Goal: Information Seeking & Learning: Learn about a topic

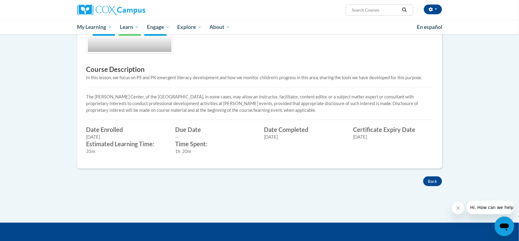
scroll to position [169, 0]
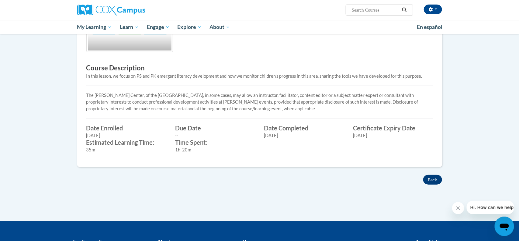
click at [432, 180] on button "Back" at bounding box center [432, 180] width 19 height 10
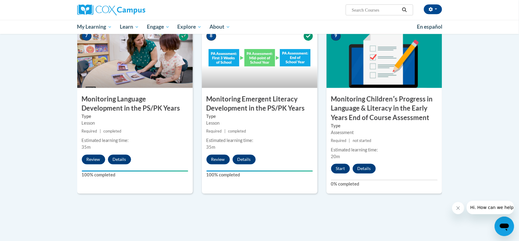
scroll to position [491, 0]
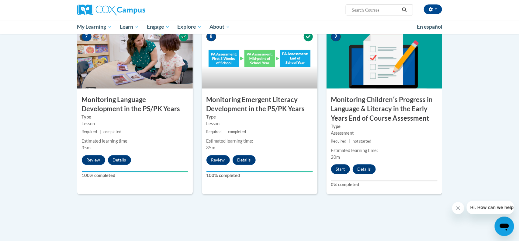
click at [342, 169] on button "Start" at bounding box center [340, 169] width 19 height 10
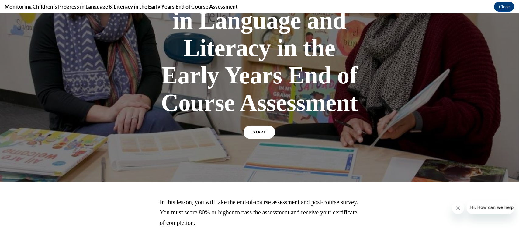
scroll to position [108, 0]
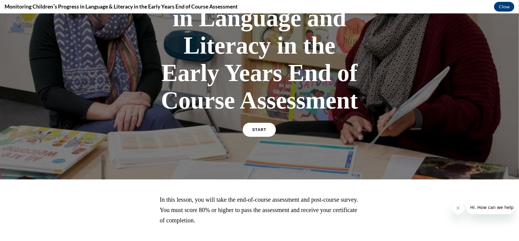
click at [265, 131] on link "START" at bounding box center [259, 129] width 33 height 14
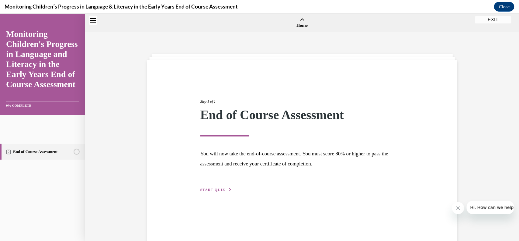
scroll to position [19, 0]
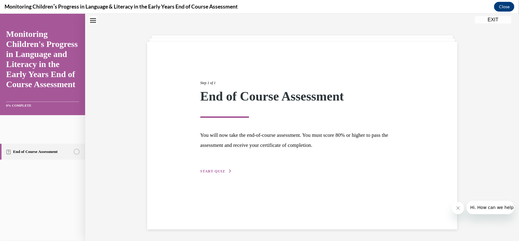
click at [221, 172] on span "START QUIZ" at bounding box center [212, 171] width 25 height 4
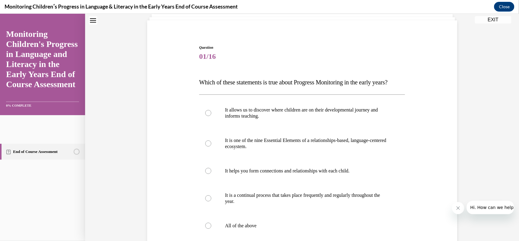
scroll to position [52, 0]
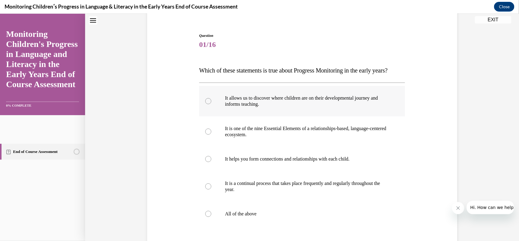
click at [213, 115] on label "It allows us to discover where children are on their developmental journey and …" at bounding box center [302, 100] width 206 height 30
click at [211, 104] on input "It allows us to discover where children are on their developmental journey and …" at bounding box center [208, 101] width 6 height 6
radio input "true"
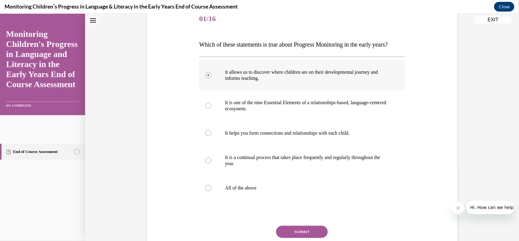
scroll to position [93, 0]
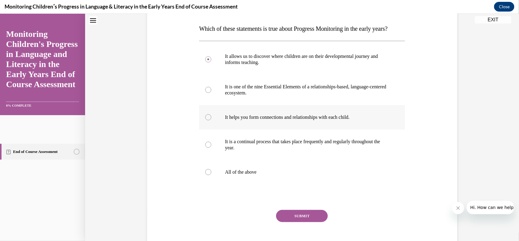
click at [214, 129] on label "It helps you form connections and relationships with each child." at bounding box center [302, 117] width 206 height 24
click at [211, 120] on input "It helps you form connections and relationships with each child." at bounding box center [208, 117] width 6 height 6
radio input "true"
click at [213, 184] on label "All of the above" at bounding box center [302, 171] width 206 height 24
click at [211, 175] on input "All of the above" at bounding box center [208, 172] width 6 height 6
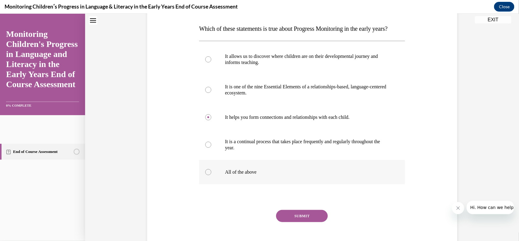
radio input "true"
click at [296, 221] on button "SUBMIT" at bounding box center [302, 215] width 52 height 12
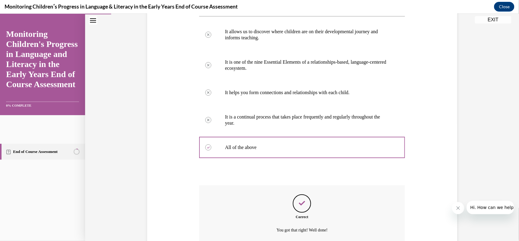
scroll to position [186, 0]
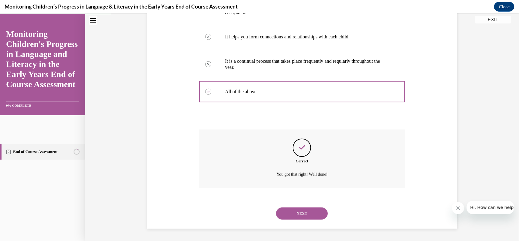
click at [302, 211] on button "NEXT" at bounding box center [302, 213] width 52 height 12
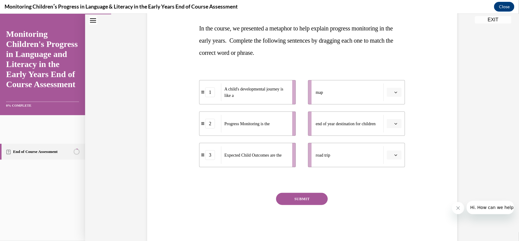
scroll to position [95, 0]
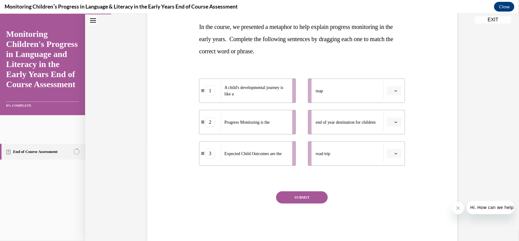
drag, startPoint x: 396, startPoint y: 156, endPoint x: 384, endPoint y: 107, distance: 50.8
click at [384, 107] on ul "map end of year destination for children road trip" at bounding box center [353, 121] width 103 height 87
drag, startPoint x: 384, startPoint y: 107, endPoint x: 370, endPoint y: 78, distance: 32.1
click at [370, 78] on ul "map end of year destination for children road trip" at bounding box center [353, 121] width 103 height 87
click at [390, 186] on div "Question 02/16 In the course, we presented a metaphor to help explain progress …" at bounding box center [302, 115] width 206 height 252
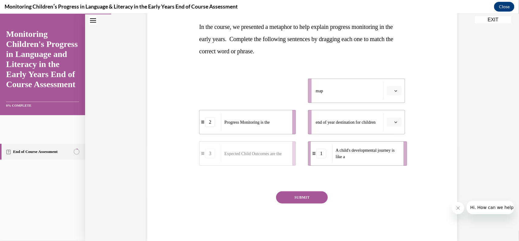
drag, startPoint x: 206, startPoint y: 91, endPoint x: 321, endPoint y: 156, distance: 132.0
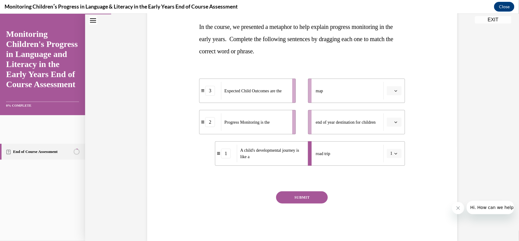
click at [366, 194] on div "SUBMIT" at bounding box center [302, 206] width 206 height 30
drag, startPoint x: 333, startPoint y: 123, endPoint x: 340, endPoint y: 84, distance: 39.0
click at [340, 84] on ul "map end of year destination for children road trip 1" at bounding box center [353, 121] width 103 height 87
click at [235, 89] on span "Expected Child Outcomes are the" at bounding box center [253, 90] width 57 height 5
click at [416, 92] on div "Question 02/16 In the course, we presented a metaphor to help explain progress …" at bounding box center [302, 106] width 313 height 270
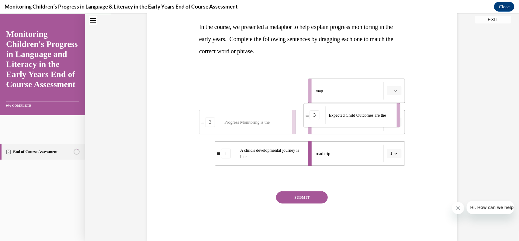
drag, startPoint x: 254, startPoint y: 93, endPoint x: 390, endPoint y: 139, distance: 142.9
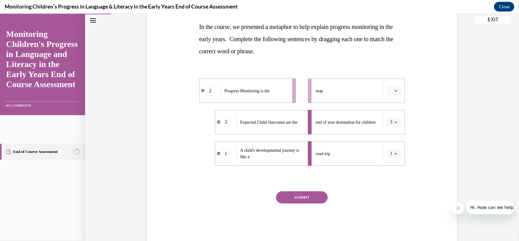
click at [419, 159] on div "Question 02/16 In the course, we presented a metaphor to help explain progress …" at bounding box center [302, 106] width 313 height 270
drag, startPoint x: 260, startPoint y: 87, endPoint x: 347, endPoint y: 88, distance: 87.0
click at [347, 88] on span "Progress Monitoring is the" at bounding box center [333, 91] width 45 height 6
click at [308, 198] on button "SUBMIT" at bounding box center [302, 197] width 52 height 12
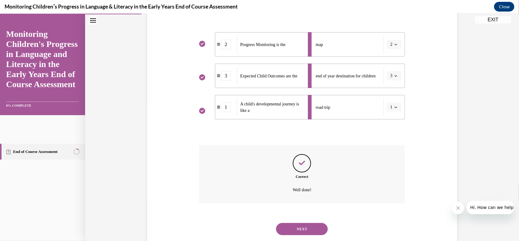
scroll to position [157, 0]
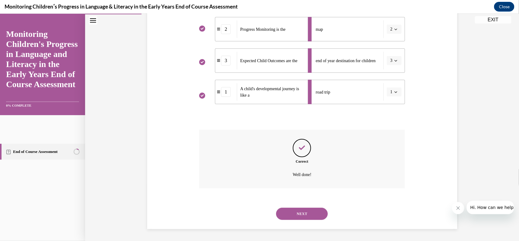
click at [301, 212] on button "NEXT" at bounding box center [302, 213] width 52 height 12
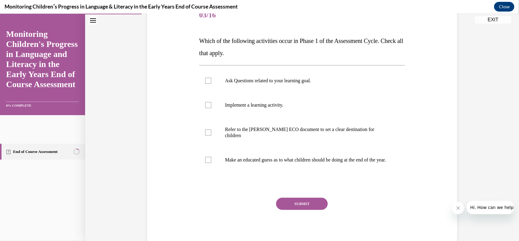
scroll to position [91, 0]
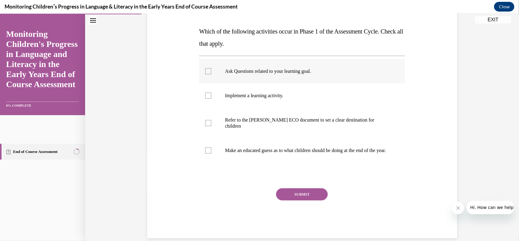
click at [207, 72] on div at bounding box center [208, 71] width 6 height 6
click at [207, 72] on input "Ask Questions related to your learning goal." at bounding box center [208, 71] width 6 height 6
checkbox input "true"
click at [207, 93] on div at bounding box center [208, 95] width 6 height 6
click at [207, 93] on input "Implement a learning activity." at bounding box center [208, 95] width 6 height 6
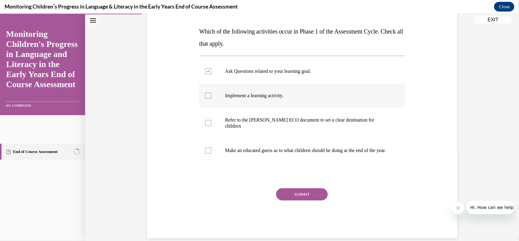
checkbox input "true"
click at [209, 124] on label "Refer to the Rollins ECO document to set a clear destination for children" at bounding box center [302, 122] width 206 height 30
click at [209, 124] on input "Refer to the Rollins ECO document to set a clear destination for children" at bounding box center [208, 123] width 6 height 6
checkbox input "true"
click at [303, 193] on button "SUBMIT" at bounding box center [302, 194] width 52 height 12
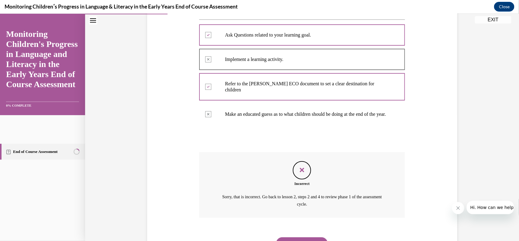
scroll to position [157, 0]
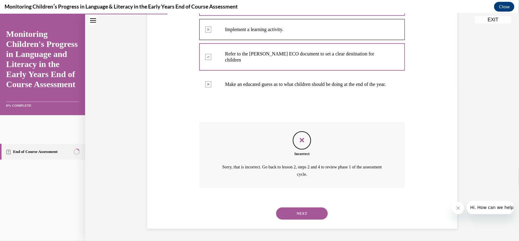
click at [296, 211] on button "NEXT" at bounding box center [302, 213] width 52 height 12
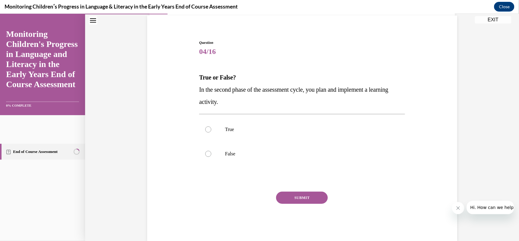
scroll to position [19, 0]
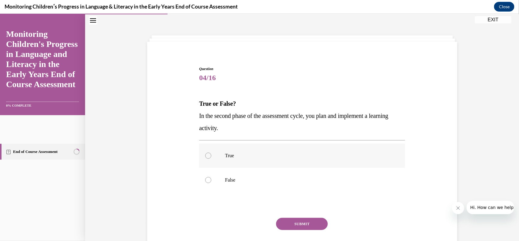
click at [209, 157] on div at bounding box center [208, 155] width 6 height 6
click at [209, 157] on input "True" at bounding box center [208, 155] width 6 height 6
radio input "true"
click at [259, 178] on p "False" at bounding box center [307, 179] width 165 height 6
click at [211, 178] on input "False" at bounding box center [208, 179] width 6 height 6
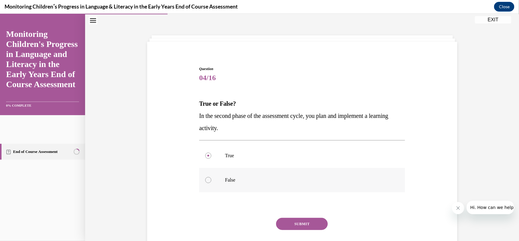
radio input "true"
click at [301, 227] on button "SUBMIT" at bounding box center [302, 223] width 52 height 12
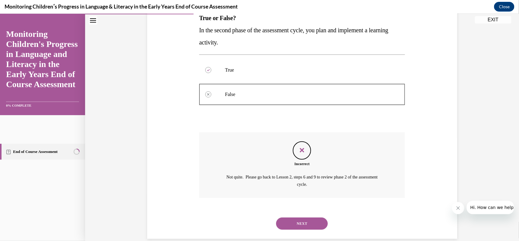
scroll to position [114, 0]
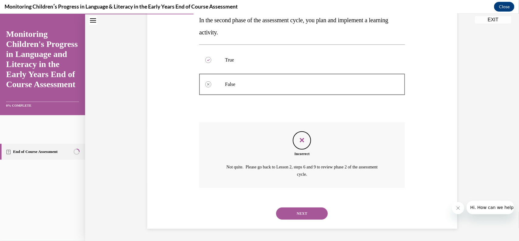
click at [297, 213] on button "NEXT" at bounding box center [302, 213] width 52 height 12
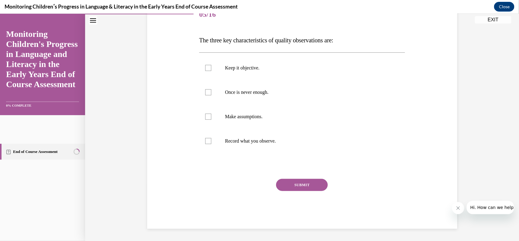
scroll to position [68, 0]
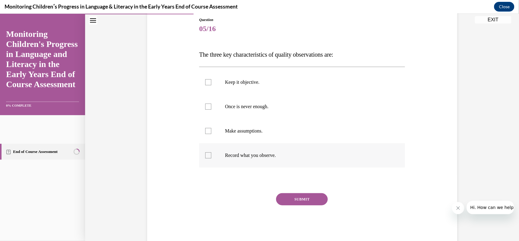
click at [207, 159] on label "Record what you observe." at bounding box center [302, 155] width 206 height 24
click at [207, 158] on input "Record what you observe." at bounding box center [208, 155] width 6 height 6
checkbox input "true"
click at [210, 85] on label "Keep it objective." at bounding box center [302, 82] width 206 height 24
click at [210, 85] on input "Keep it objective." at bounding box center [208, 82] width 6 height 6
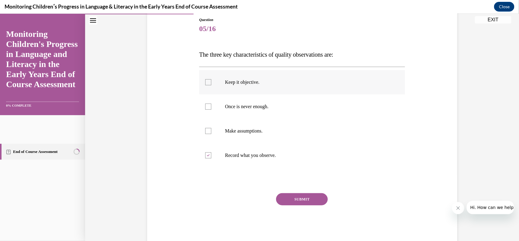
checkbox input "true"
click at [208, 106] on div at bounding box center [208, 106] width 6 height 6
click at [208, 106] on input "Once is never enough." at bounding box center [208, 106] width 6 height 6
checkbox input "true"
click at [314, 195] on button "SUBMIT" at bounding box center [302, 199] width 52 height 12
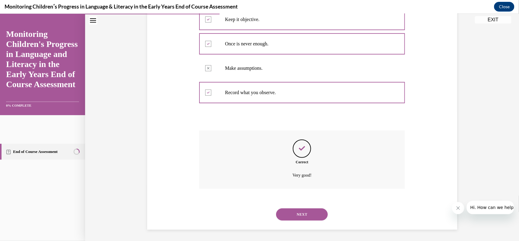
scroll to position [131, 0]
click at [297, 215] on button "NEXT" at bounding box center [302, 213] width 52 height 12
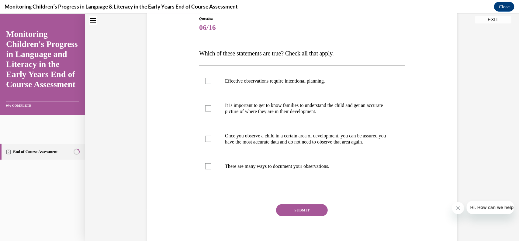
scroll to position [70, 0]
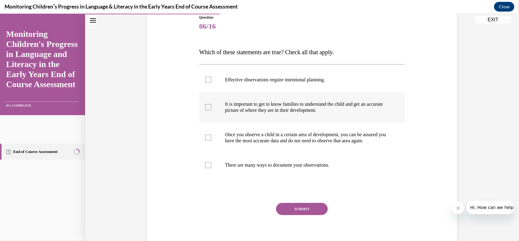
click at [208, 110] on label "It is important to get to know families to understand the child and get an accu…" at bounding box center [302, 107] width 206 height 30
click at [208, 110] on input "It is important to get to know families to understand the child and get an accu…" at bounding box center [208, 107] width 6 height 6
checkbox input "true"
click at [206, 81] on div at bounding box center [208, 79] width 6 height 6
click at [206, 81] on input "Effective observations require intentional planning." at bounding box center [208, 79] width 6 height 6
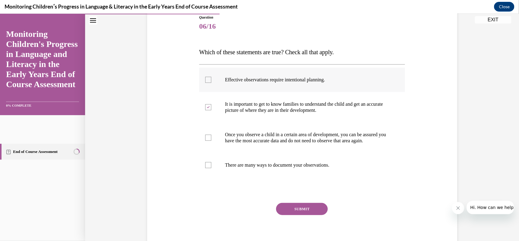
checkbox input "true"
click at [208, 168] on div at bounding box center [208, 165] width 6 height 6
click at [208, 168] on input "There are many ways to document your observations." at bounding box center [208, 165] width 6 height 6
checkbox input "true"
click at [298, 214] on button "SUBMIT" at bounding box center [302, 208] width 52 height 12
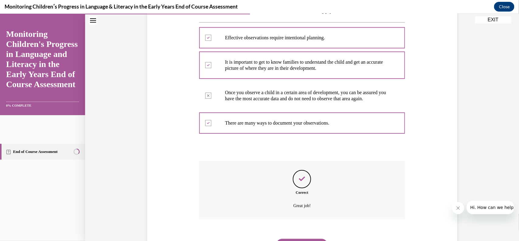
scroll to position [149, 0]
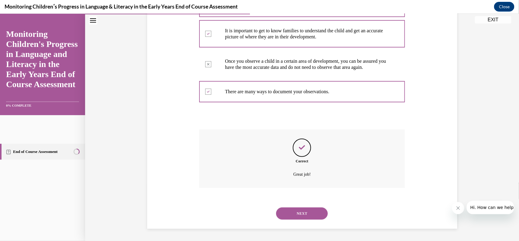
click at [298, 214] on button "NEXT" at bounding box center [302, 213] width 52 height 12
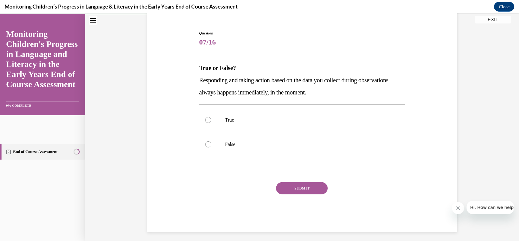
scroll to position [19, 0]
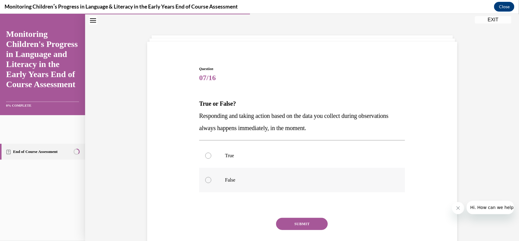
click at [208, 179] on div at bounding box center [208, 179] width 6 height 6
click at [208, 179] on input "False" at bounding box center [208, 179] width 6 height 6
radio input "true"
click at [302, 224] on button "SUBMIT" at bounding box center [302, 223] width 52 height 12
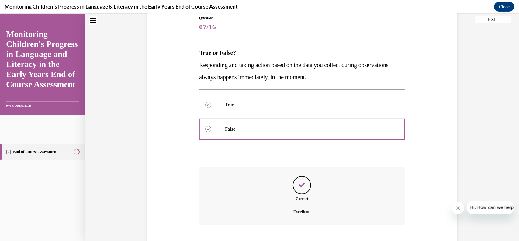
scroll to position [107, 0]
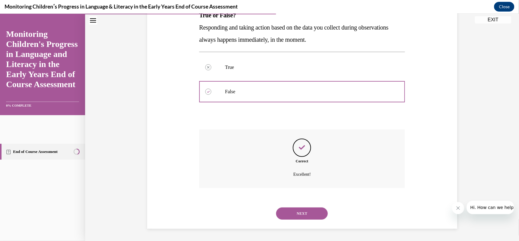
click at [302, 213] on button "NEXT" at bounding box center [302, 213] width 52 height 12
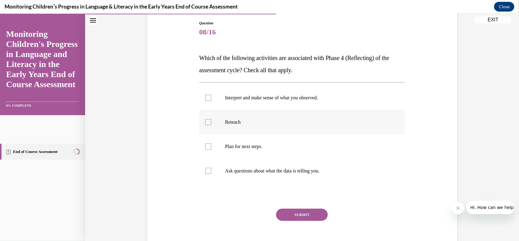
scroll to position [64, 0]
click at [211, 148] on div at bounding box center [208, 146] width 6 height 6
click at [211, 148] on input "Plan for next steps." at bounding box center [208, 146] width 6 height 6
checkbox input "true"
click at [206, 173] on div at bounding box center [208, 170] width 6 height 6
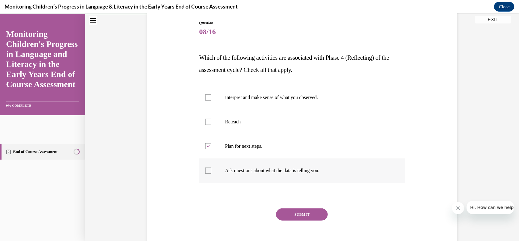
click at [206, 173] on input "Ask questions about what the data is telling you." at bounding box center [208, 170] width 6 height 6
checkbox input "true"
click at [306, 211] on button "SUBMIT" at bounding box center [302, 214] width 52 height 12
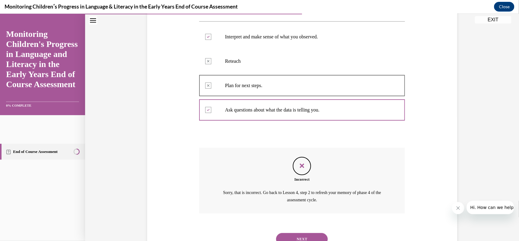
scroll to position [151, 0]
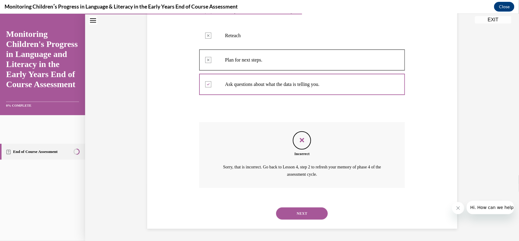
click at [301, 212] on button "NEXT" at bounding box center [302, 213] width 52 height 12
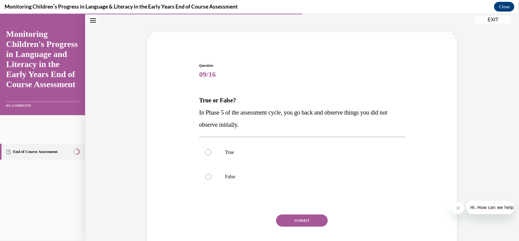
scroll to position [19, 0]
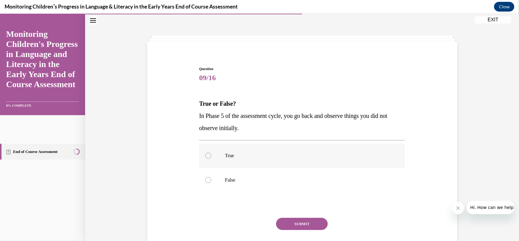
click at [207, 155] on div at bounding box center [208, 155] width 6 height 6
click at [207, 155] on input "True" at bounding box center [208, 155] width 6 height 6
radio input "true"
click at [305, 224] on button "SUBMIT" at bounding box center [302, 223] width 52 height 12
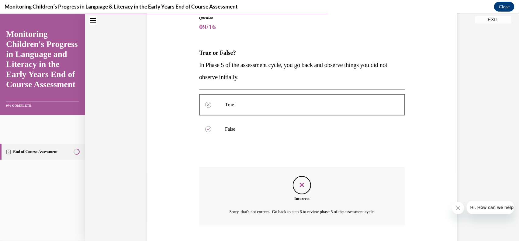
scroll to position [107, 0]
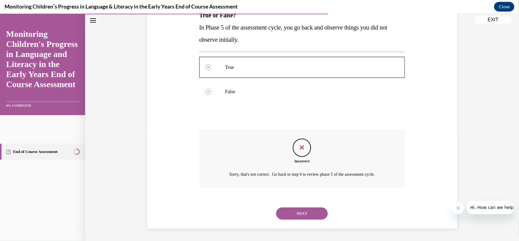
click at [298, 210] on button "NEXT" at bounding box center [302, 213] width 52 height 12
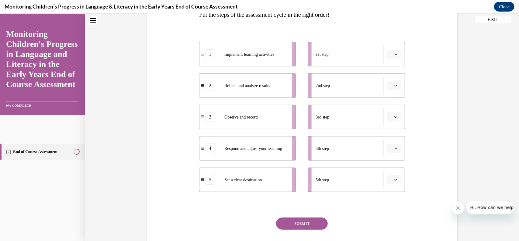
scroll to position [96, 0]
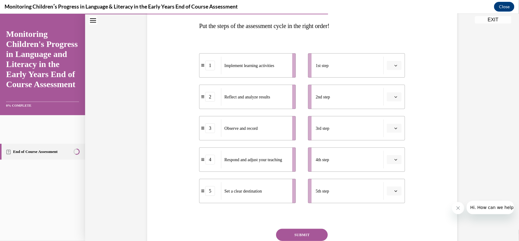
click at [311, 218] on div at bounding box center [302, 215] width 206 height 7
click at [94, 22] on icon "Close navigation menu" at bounding box center [93, 20] width 6 height 4
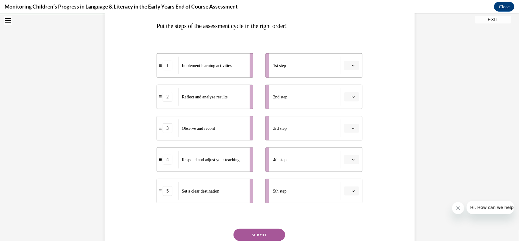
click at [355, 66] on span "button" at bounding box center [353, 65] width 4 height 4
click at [348, 93] on span "1" at bounding box center [349, 91] width 2 height 5
drag, startPoint x: 166, startPoint y: 131, endPoint x: 190, endPoint y: 71, distance: 64.6
click at [190, 71] on div "3" at bounding box center [195, 67] width 10 height 10
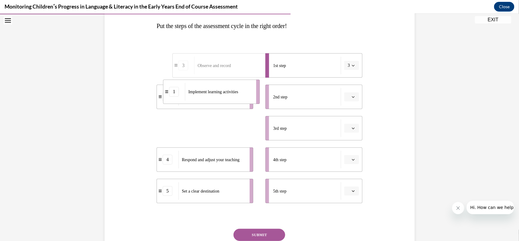
drag, startPoint x: 201, startPoint y: 134, endPoint x: 208, endPoint y: 98, distance: 37.1
click at [208, 98] on div "Implement learning activities" at bounding box center [218, 91] width 67 height 18
drag, startPoint x: 197, startPoint y: 129, endPoint x: 213, endPoint y: 90, distance: 41.9
click at [213, 90] on span "Implement learning activities" at bounding box center [223, 89] width 50 height 5
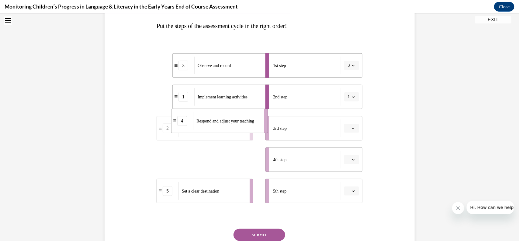
drag, startPoint x: 195, startPoint y: 162, endPoint x: 210, endPoint y: 124, distance: 41.3
click at [210, 124] on div "Respond and adjust your teaching" at bounding box center [226, 121] width 67 height 18
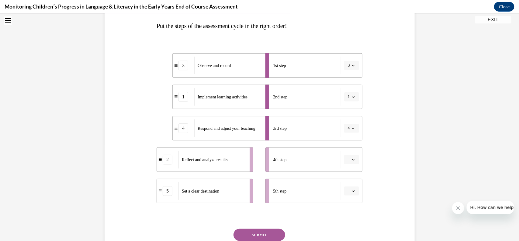
drag, startPoint x: 205, startPoint y: 194, endPoint x: 206, endPoint y: 183, distance: 10.7
click at [206, 183] on div "Set a clear destination" at bounding box center [212, 191] width 67 height 18
drag, startPoint x: 197, startPoint y: 196, endPoint x: 209, endPoint y: 138, distance: 58.8
click at [209, 138] on div "Set a clear destination" at bounding box center [224, 133] width 67 height 18
drag, startPoint x: 210, startPoint y: 194, endPoint x: 226, endPoint y: 130, distance: 65.6
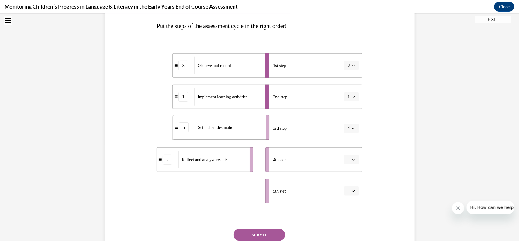
click at [226, 130] on div "Set a clear destination" at bounding box center [228, 127] width 67 height 18
drag, startPoint x: 201, startPoint y: 194, endPoint x: 207, endPoint y: 156, distance: 38.2
click at [207, 156] on div "Respond and adjust your teaching" at bounding box center [217, 154] width 67 height 18
drag, startPoint x: 211, startPoint y: 190, endPoint x: 228, endPoint y: 155, distance: 40.0
click at [228, 155] on span "Respond and adjust your teaching" at bounding box center [229, 154] width 58 height 5
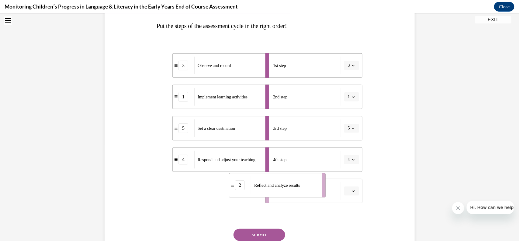
drag, startPoint x: 210, startPoint y: 192, endPoint x: 283, endPoint y: 187, distance: 72.6
click at [283, 187] on span "Reflect and analyze results" at bounding box center [277, 185] width 46 height 6
click at [263, 232] on button "SUBMIT" at bounding box center [260, 234] width 52 height 12
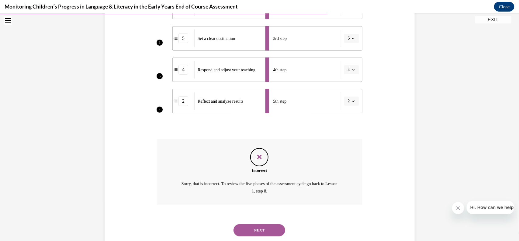
scroll to position [202, 0]
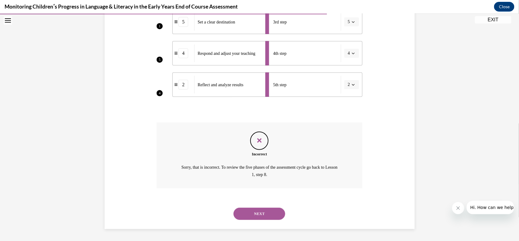
click at [257, 214] on button "NEXT" at bounding box center [260, 213] width 52 height 12
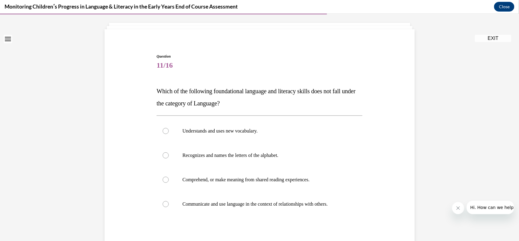
scroll to position [33, 0]
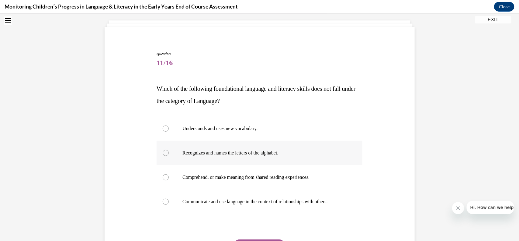
click at [166, 158] on label "Recognizes and names the letters of the alphabet." at bounding box center [260, 152] width 206 height 24
click at [166, 155] on input "Recognizes and names the letters of the alphabet." at bounding box center [166, 152] width 6 height 6
radio input "true"
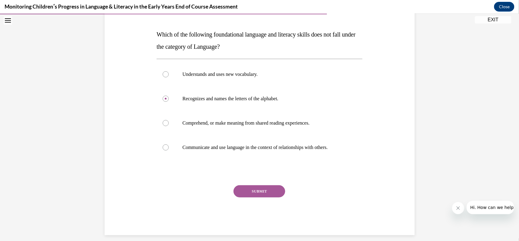
scroll to position [94, 0]
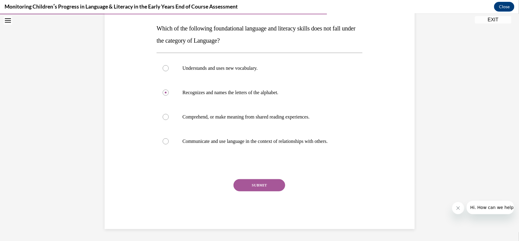
click at [249, 184] on button "SUBMIT" at bounding box center [260, 185] width 52 height 12
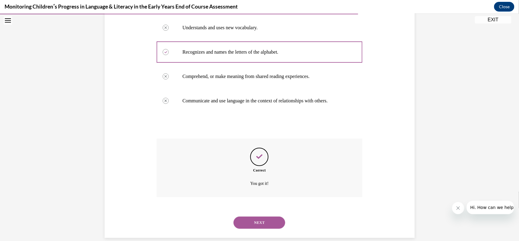
scroll to position [143, 0]
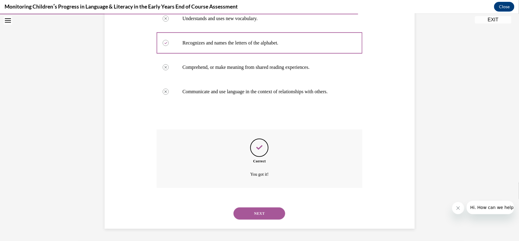
click at [262, 213] on button "NEXT" at bounding box center [260, 213] width 52 height 12
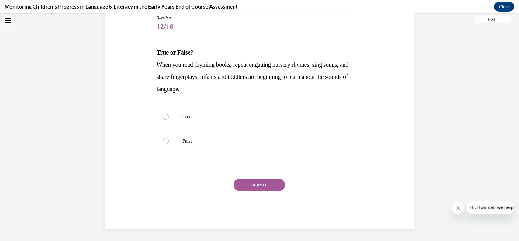
scroll to position [68, 0]
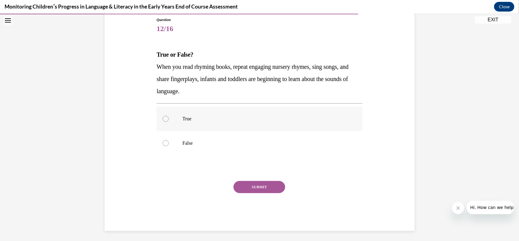
click at [164, 119] on div at bounding box center [166, 118] width 6 height 6
click at [164, 119] on input "True" at bounding box center [166, 118] width 6 height 6
radio input "true"
click at [263, 185] on button "SUBMIT" at bounding box center [260, 186] width 52 height 12
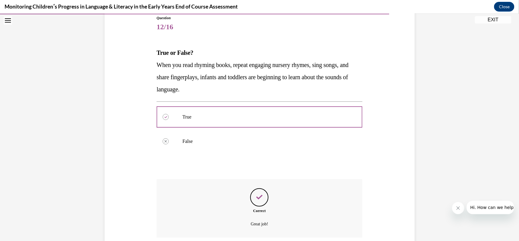
scroll to position [119, 0]
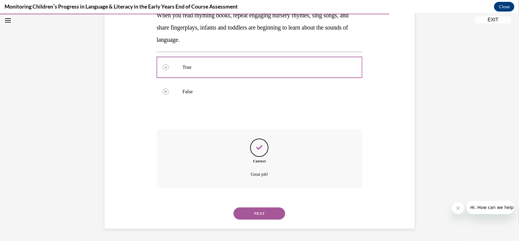
click at [256, 214] on button "NEXT" at bounding box center [260, 213] width 52 height 12
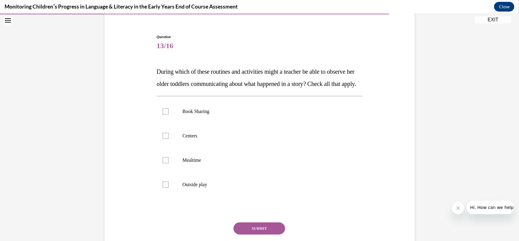
scroll to position [56, 0]
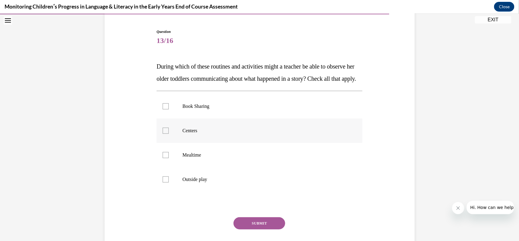
click at [164, 133] on div at bounding box center [166, 130] width 6 height 6
click at [164, 133] on input "Centers" at bounding box center [166, 130] width 6 height 6
checkbox input "true"
click at [162, 167] on label "Mealtime" at bounding box center [260, 154] width 206 height 24
click at [163, 158] on input "Mealtime" at bounding box center [166, 155] width 6 height 6
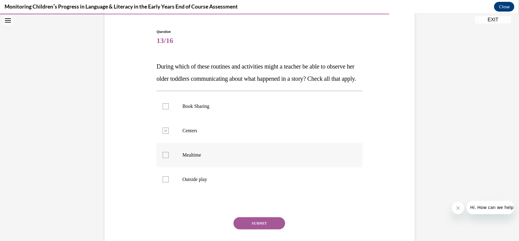
checkbox input "true"
click at [164, 191] on label "Outside play" at bounding box center [260, 179] width 206 height 24
click at [164, 182] on input "Outside play" at bounding box center [166, 179] width 6 height 6
checkbox input "true"
click at [253, 229] on button "SUBMIT" at bounding box center [260, 223] width 52 height 12
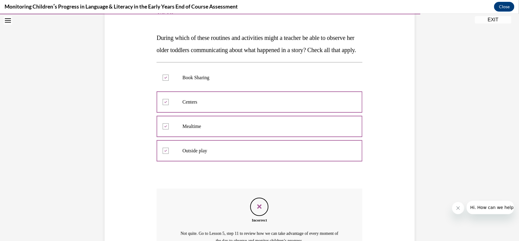
scroll to position [163, 0]
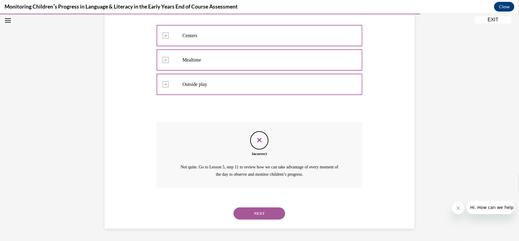
click at [259, 211] on button "NEXT" at bounding box center [260, 213] width 52 height 12
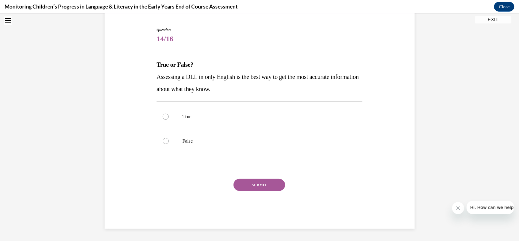
scroll to position [19, 0]
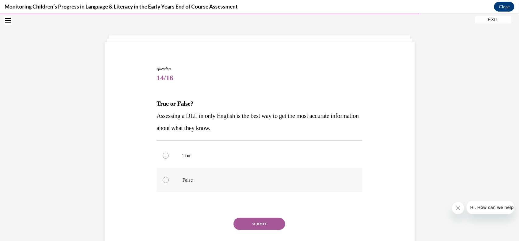
click at [165, 183] on label "False" at bounding box center [260, 179] width 206 height 24
click at [165, 183] on input "False" at bounding box center [166, 179] width 6 height 6
radio input "true"
click at [255, 225] on button "SUBMIT" at bounding box center [260, 223] width 52 height 12
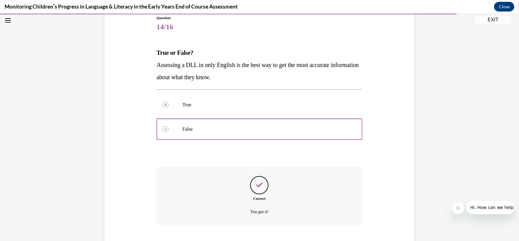
scroll to position [107, 0]
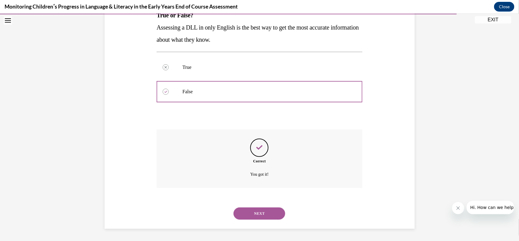
click at [258, 212] on button "NEXT" at bounding box center [260, 213] width 52 height 12
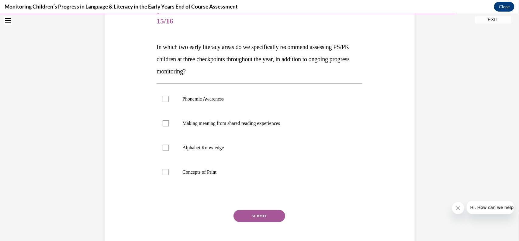
scroll to position [78, 0]
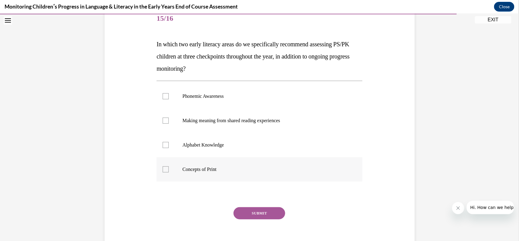
click at [167, 170] on div at bounding box center [166, 169] width 6 height 6
click at [167, 170] on input "Concepts of Print" at bounding box center [166, 169] width 6 height 6
checkbox input "true"
click at [168, 145] on div at bounding box center [166, 144] width 6 height 6
click at [168, 145] on input "Alphabet Knowledge" at bounding box center [166, 144] width 6 height 6
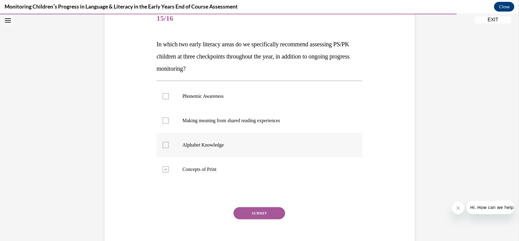
checkbox input "true"
click at [165, 100] on label "Phonemic Awareness" at bounding box center [260, 96] width 206 height 24
click at [165, 99] on input "Phonemic Awareness" at bounding box center [166, 96] width 6 height 6
checkbox input "true"
click at [261, 211] on button "SUBMIT" at bounding box center [260, 213] width 52 height 12
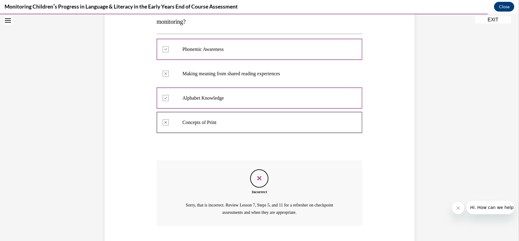
scroll to position [163, 0]
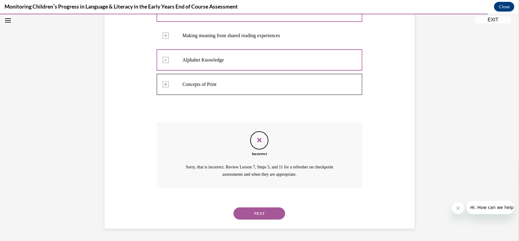
click at [260, 212] on button "NEXT" at bounding box center [260, 213] width 52 height 12
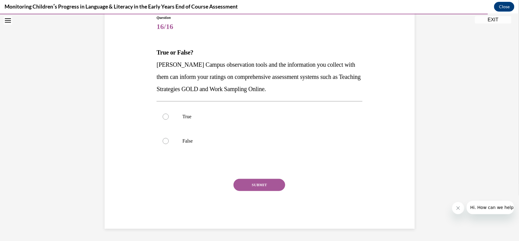
scroll to position [68, 0]
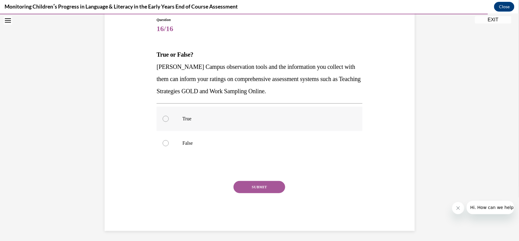
click at [166, 119] on div at bounding box center [166, 118] width 6 height 6
click at [166, 119] on input "True" at bounding box center [166, 118] width 6 height 6
radio input "true"
click at [262, 184] on button "SUBMIT" at bounding box center [260, 186] width 52 height 12
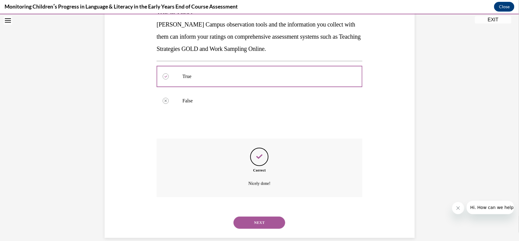
scroll to position [119, 0]
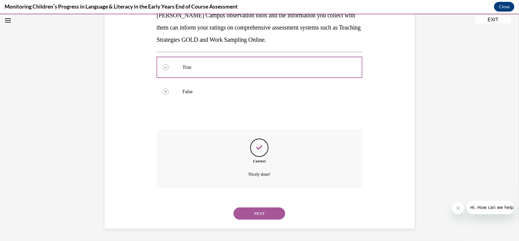
click at [259, 214] on button "NEXT" at bounding box center [260, 213] width 52 height 12
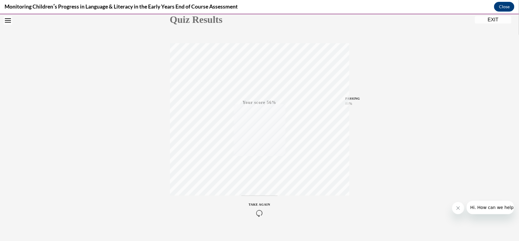
scroll to position [85, 0]
click at [261, 202] on icon "button" at bounding box center [260, 203] width 22 height 7
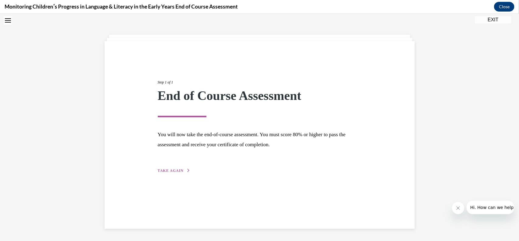
scroll to position [19, 0]
click at [166, 170] on span "TAKE AGAIN" at bounding box center [171, 170] width 26 height 4
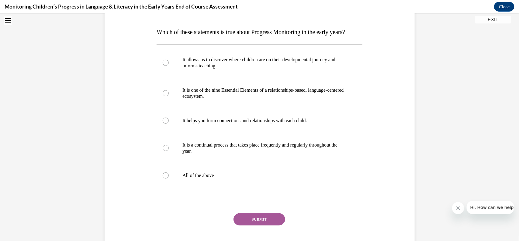
scroll to position [108, 0]
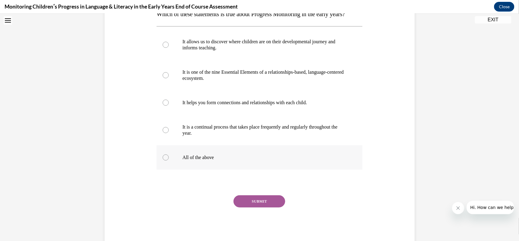
click at [171, 169] on label "All of the above" at bounding box center [260, 157] width 206 height 24
click at [169, 160] on input "All of the above" at bounding box center [166, 157] width 6 height 6
radio input "true"
click at [255, 207] on button "SUBMIT" at bounding box center [260, 201] width 52 height 12
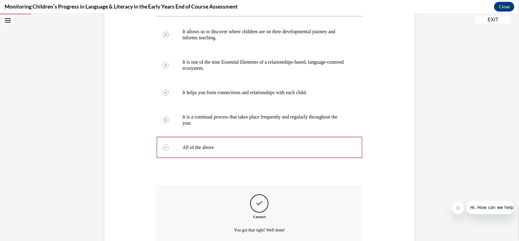
scroll to position [186, 0]
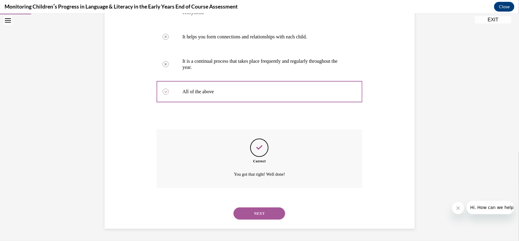
click at [255, 213] on button "NEXT" at bounding box center [260, 213] width 52 height 12
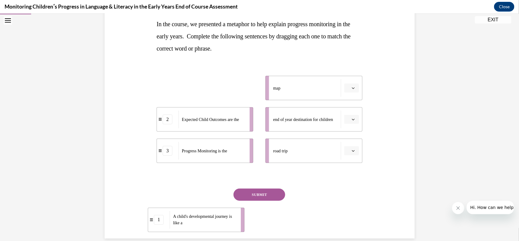
scroll to position [107, 0]
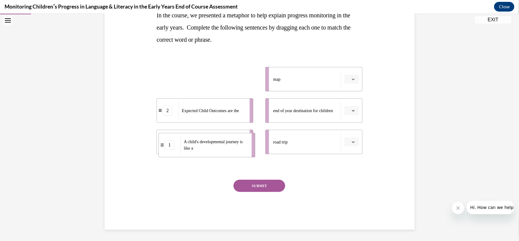
drag, startPoint x: 249, startPoint y: 115, endPoint x: 251, endPoint y: 148, distance: 32.6
click at [251, 148] on li "1 A child's developmental journey is like a" at bounding box center [207, 144] width 97 height 24
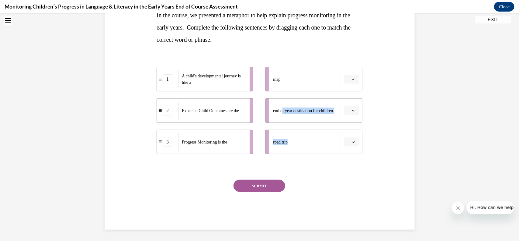
drag, startPoint x: 289, startPoint y: 145, endPoint x: 282, endPoint y: 103, distance: 43.1
click at [282, 103] on ul "map end of year destination for children road trip" at bounding box center [311, 110] width 103 height 87
click at [312, 167] on div at bounding box center [260, 166] width 206 height 7
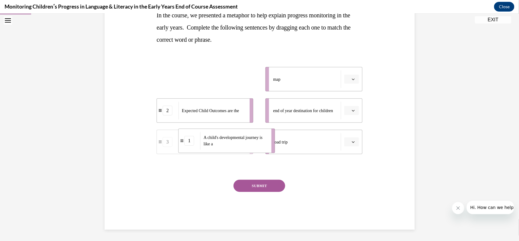
drag, startPoint x: 214, startPoint y: 77, endPoint x: 238, endPoint y: 140, distance: 67.2
drag, startPoint x: 253, startPoint y: 80, endPoint x: 280, endPoint y: 76, distance: 27.8
click at [280, 76] on li "3 Progress Monitoring is the" at bounding box center [232, 74] width 97 height 24
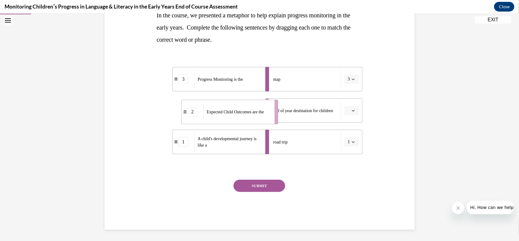
drag, startPoint x: 250, startPoint y: 108, endPoint x: 280, endPoint y: 108, distance: 29.2
click at [278, 108] on li "2 Expected Child Outcomes are the" at bounding box center [230, 111] width 97 height 24
click at [253, 183] on button "SUBMIT" at bounding box center [260, 185] width 52 height 12
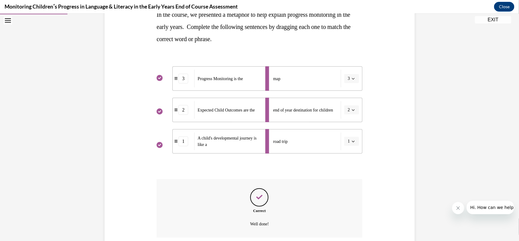
scroll to position [157, 0]
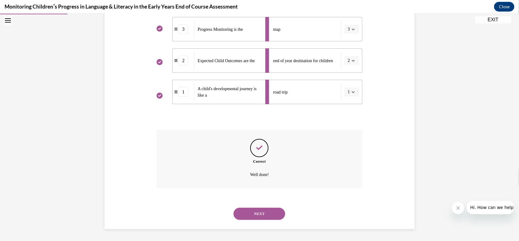
click at [256, 214] on button "NEXT" at bounding box center [260, 213] width 52 height 12
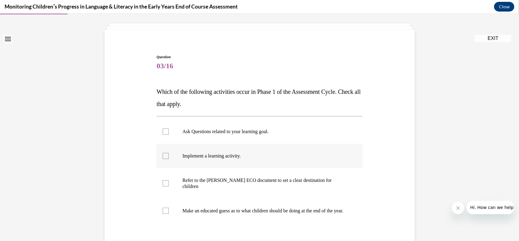
scroll to position [58, 0]
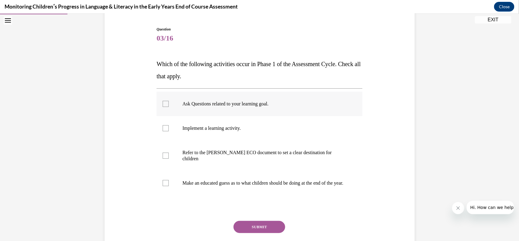
click at [167, 100] on div at bounding box center [166, 103] width 6 height 6
click at [167, 100] on input "Ask Questions related to your learning goal." at bounding box center [166, 103] width 6 height 6
checkbox input "true"
click at [166, 152] on div at bounding box center [166, 155] width 6 height 6
click at [166, 152] on input "Refer to the Rollins ECO document to set a clear destination for children" at bounding box center [166, 155] width 6 height 6
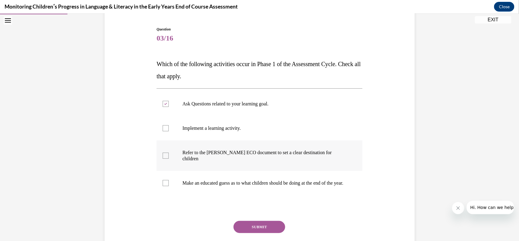
checkbox input "true"
click at [256, 226] on button "SUBMIT" at bounding box center [260, 226] width 52 height 12
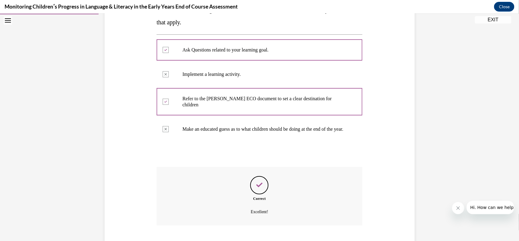
scroll to position [149, 0]
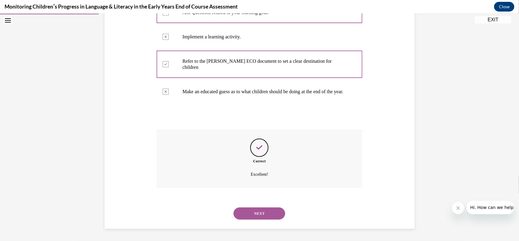
click at [263, 215] on button "NEXT" at bounding box center [260, 213] width 52 height 12
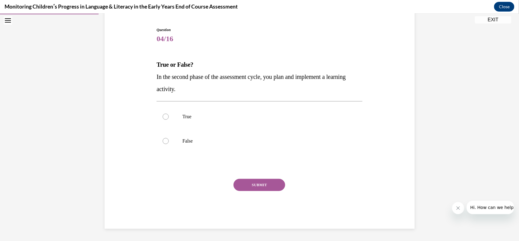
scroll to position [19, 0]
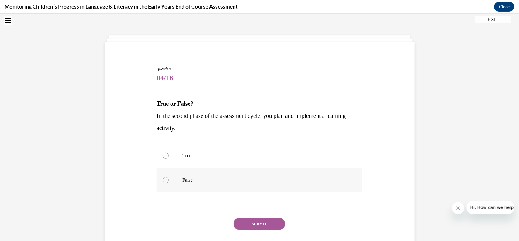
click at [166, 177] on div at bounding box center [166, 179] width 6 height 6
click at [166, 177] on input "False" at bounding box center [166, 179] width 6 height 6
radio input "true"
click at [258, 223] on button "SUBMIT" at bounding box center [260, 223] width 52 height 12
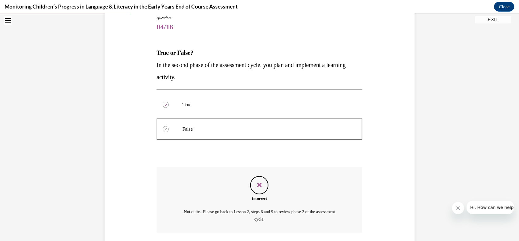
scroll to position [114, 0]
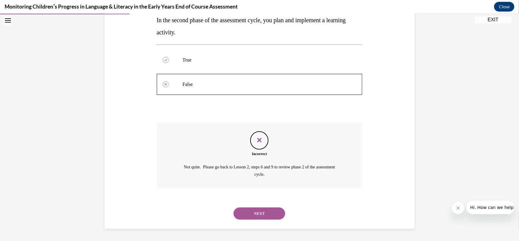
click at [259, 212] on button "NEXT" at bounding box center [260, 213] width 52 height 12
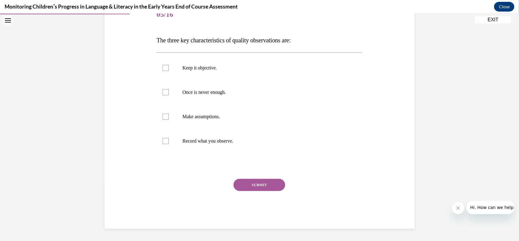
scroll to position [68, 0]
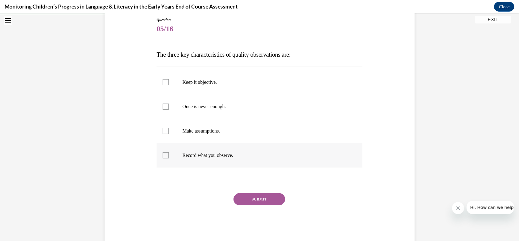
click at [167, 156] on div at bounding box center [166, 155] width 6 height 6
click at [167, 156] on input "Record what you observe." at bounding box center [166, 155] width 6 height 6
checkbox input "true"
click at [167, 111] on label "Once is never enough." at bounding box center [260, 106] width 206 height 24
click at [167, 109] on input "Once is never enough." at bounding box center [166, 106] width 6 height 6
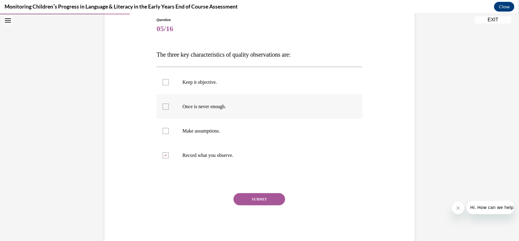
checkbox input "true"
click at [165, 81] on div at bounding box center [166, 82] width 6 height 6
click at [165, 81] on input "Keep it objective." at bounding box center [166, 82] width 6 height 6
checkbox input "true"
click at [254, 201] on button "SUBMIT" at bounding box center [260, 199] width 52 height 12
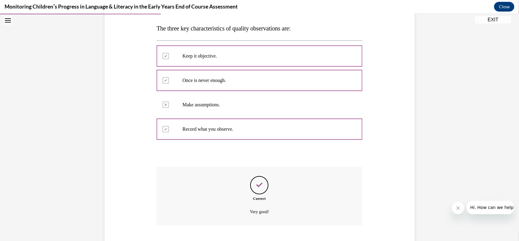
scroll to position [131, 0]
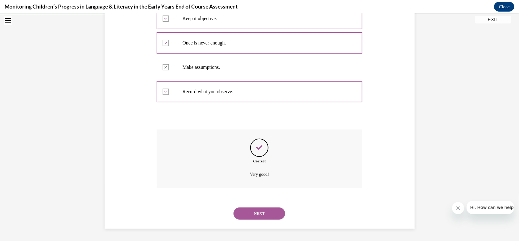
click at [264, 216] on button "NEXT" at bounding box center [260, 213] width 52 height 12
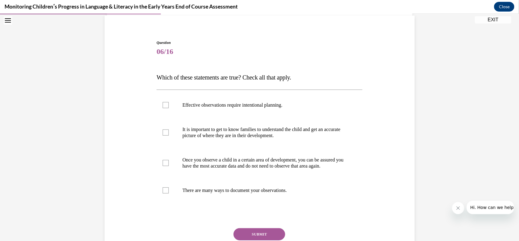
scroll to position [48, 0]
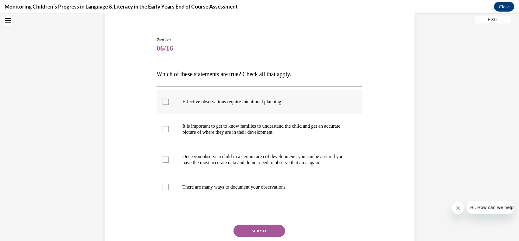
click at [163, 103] on div at bounding box center [166, 101] width 6 height 6
click at [163, 103] on input "Effective observations require intentional planning." at bounding box center [166, 101] width 6 height 6
checkbox input "true"
click at [168, 128] on div at bounding box center [166, 129] width 6 height 6
click at [168, 128] on input "It is important to get to know families to understand the child and get an accu…" at bounding box center [166, 129] width 6 height 6
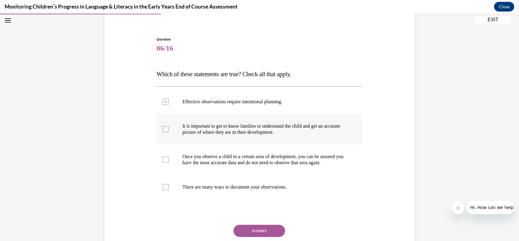
checkbox input "true"
click at [169, 190] on div at bounding box center [166, 186] width 6 height 6
click at [169, 190] on input "There are many ways to document your observations." at bounding box center [166, 186] width 6 height 6
checkbox input "true"
click at [250, 233] on button "SUBMIT" at bounding box center [260, 230] width 52 height 12
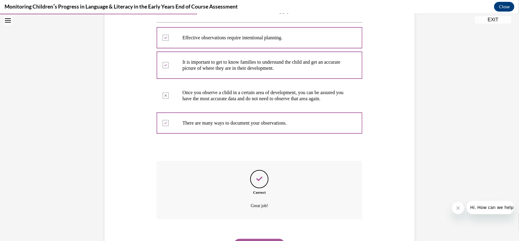
scroll to position [149, 0]
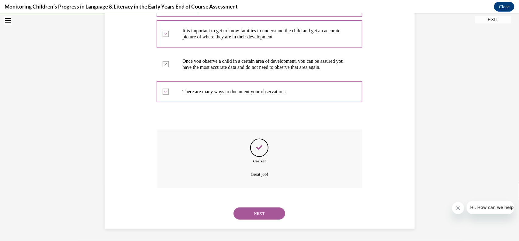
click at [264, 211] on button "NEXT" at bounding box center [260, 213] width 52 height 12
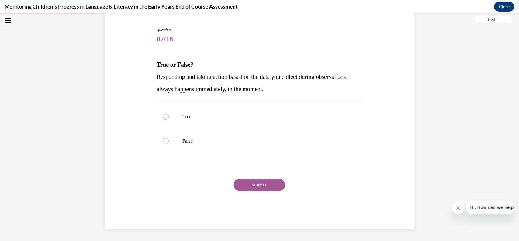
scroll to position [19, 0]
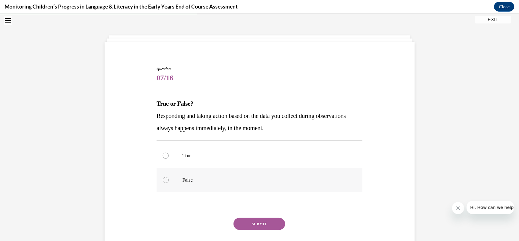
click at [166, 181] on div at bounding box center [166, 179] width 6 height 6
click at [166, 181] on input "False" at bounding box center [166, 179] width 6 height 6
radio input "true"
click at [258, 224] on button "SUBMIT" at bounding box center [260, 223] width 52 height 12
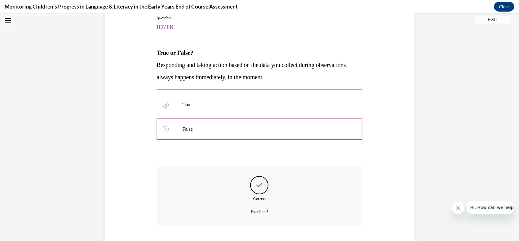
scroll to position [107, 0]
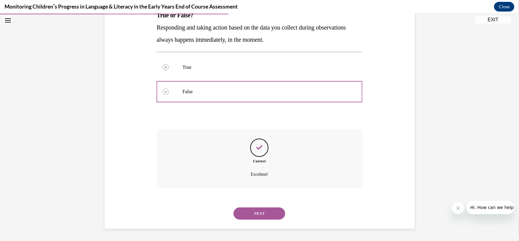
click at [265, 211] on button "NEXT" at bounding box center [260, 213] width 52 height 12
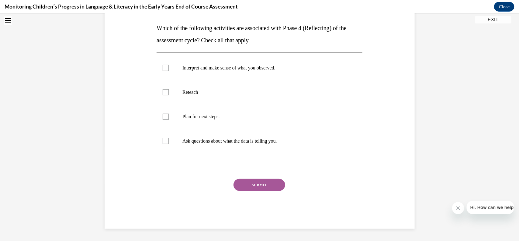
scroll to position [0, 0]
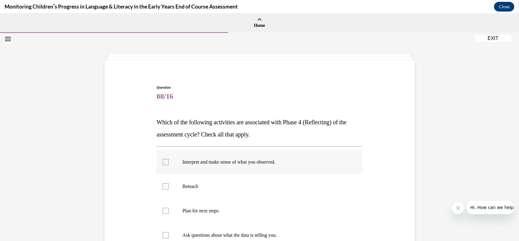
click at [165, 163] on div at bounding box center [166, 162] width 6 height 6
click at [165, 163] on input "Interpret and make sense of what you observed." at bounding box center [166, 162] width 6 height 6
checkbox input "true"
click at [164, 235] on div at bounding box center [166, 235] width 6 height 6
click at [164, 235] on input "Ask questions about what the data is telling you." at bounding box center [166, 235] width 6 height 6
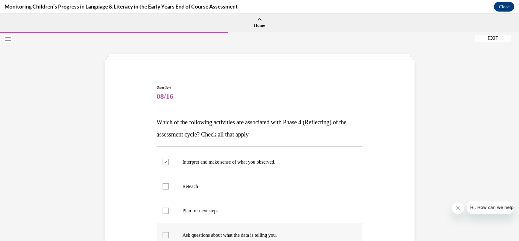
checkbox input "true"
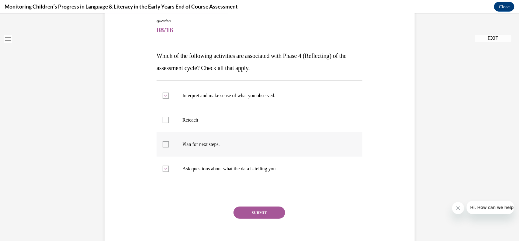
scroll to position [94, 0]
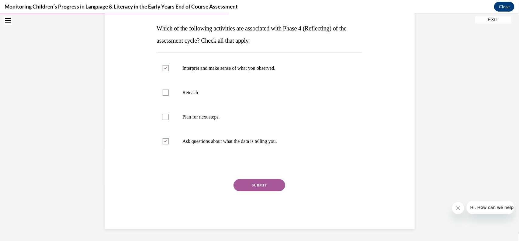
click at [257, 184] on button "SUBMIT" at bounding box center [260, 185] width 52 height 12
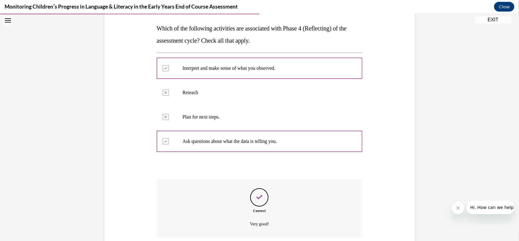
scroll to position [143, 0]
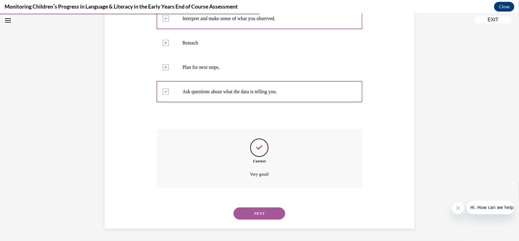
click at [254, 214] on button "NEXT" at bounding box center [260, 213] width 52 height 12
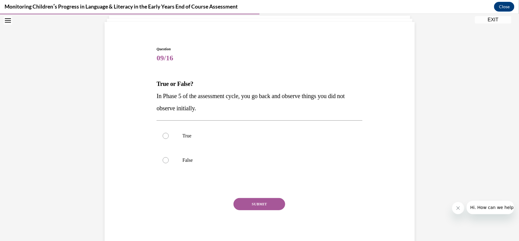
scroll to position [19, 0]
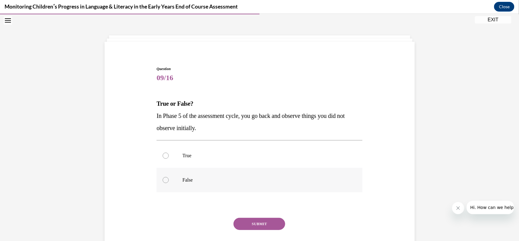
click at [164, 180] on div at bounding box center [166, 179] width 6 height 6
click at [164, 180] on input "False" at bounding box center [166, 179] width 6 height 6
radio input "true"
click at [243, 223] on button "SUBMIT" at bounding box center [260, 223] width 52 height 12
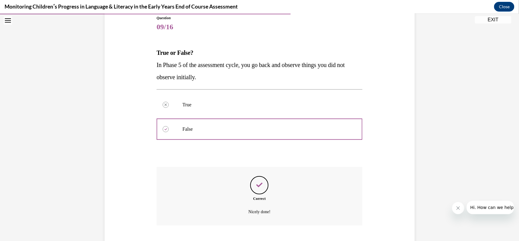
scroll to position [107, 0]
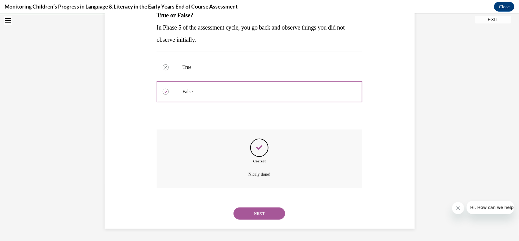
click at [255, 211] on button "NEXT" at bounding box center [260, 213] width 52 height 12
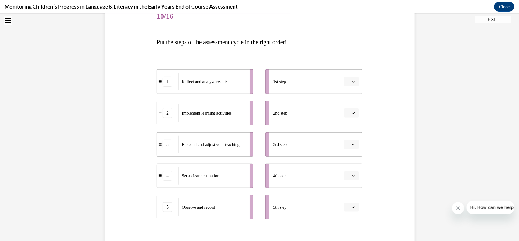
scroll to position [94, 0]
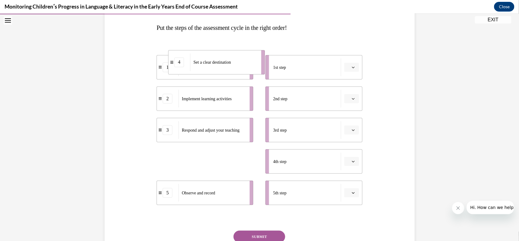
drag, startPoint x: 208, startPoint y: 165, endPoint x: 220, endPoint y: 66, distance: 99.5
click at [220, 66] on div "Set a clear destination" at bounding box center [223, 62] width 67 height 18
drag, startPoint x: 192, startPoint y: 159, endPoint x: 220, endPoint y: 67, distance: 95.5
click at [220, 67] on span "Set a clear destination" at bounding box center [228, 68] width 37 height 5
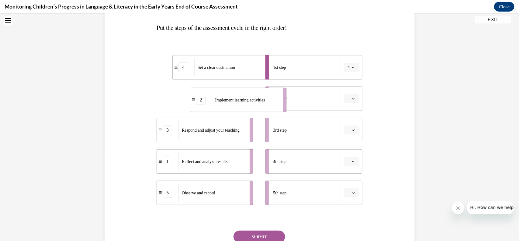
drag, startPoint x: 208, startPoint y: 101, endPoint x: 245, endPoint y: 103, distance: 37.5
click at [245, 103] on span "Implement learning activities" at bounding box center [240, 99] width 50 height 6
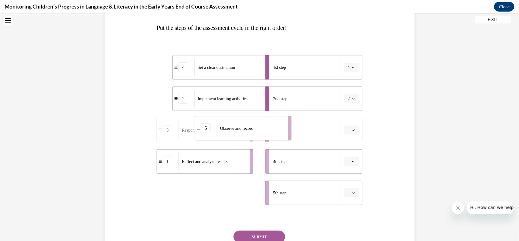
drag, startPoint x: 182, startPoint y: 192, endPoint x: 220, endPoint y: 127, distance: 74.9
click at [220, 127] on span "Observe and record" at bounding box center [236, 127] width 33 height 5
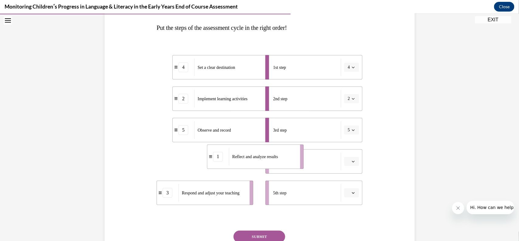
drag, startPoint x: 210, startPoint y: 158, endPoint x: 261, endPoint y: 153, distance: 50.7
click at [261, 153] on span "Reflect and analyze results" at bounding box center [255, 156] width 46 height 6
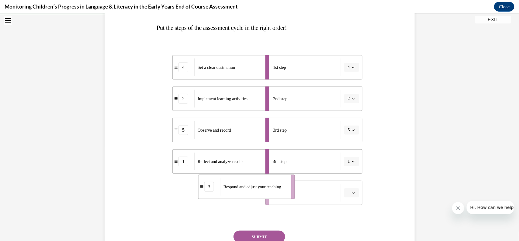
drag, startPoint x: 211, startPoint y: 196, endPoint x: 255, endPoint y: 192, distance: 44.7
click at [255, 192] on div "Respond and adjust your teaching" at bounding box center [253, 186] width 67 height 18
click at [260, 236] on button "SUBMIT" at bounding box center [260, 236] width 52 height 12
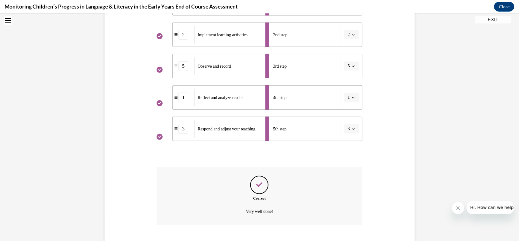
scroll to position [195, 0]
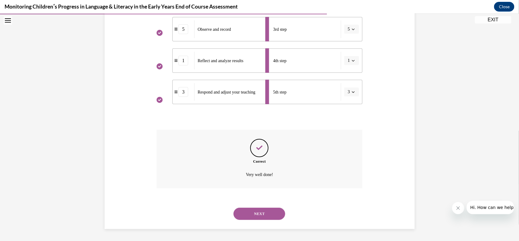
click at [255, 213] on button "NEXT" at bounding box center [260, 213] width 52 height 12
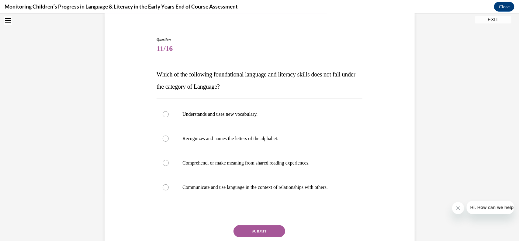
scroll to position [49, 0]
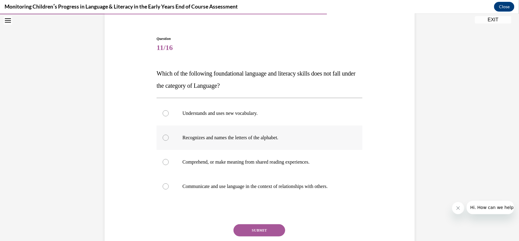
click at [165, 137] on div at bounding box center [166, 137] width 6 height 6
click at [165, 137] on input "Recognizes and names the letters of the alphabet." at bounding box center [166, 137] width 6 height 6
radio input "true"
click at [268, 228] on button "SUBMIT" at bounding box center [260, 230] width 52 height 12
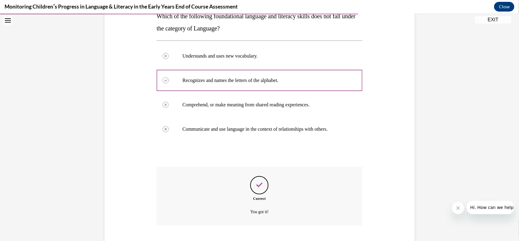
scroll to position [143, 0]
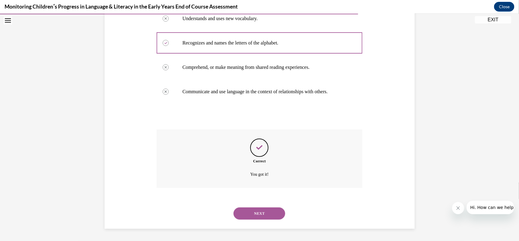
click at [260, 215] on button "NEXT" at bounding box center [260, 213] width 52 height 12
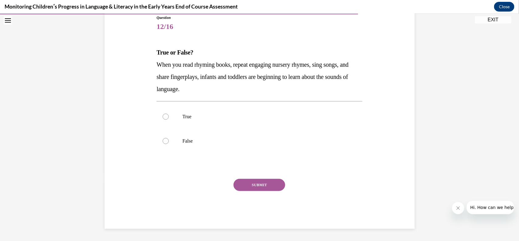
scroll to position [68, 0]
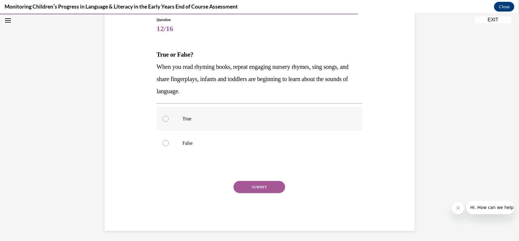
click at [168, 118] on div at bounding box center [166, 118] width 6 height 6
click at [168, 118] on input "True" at bounding box center [166, 118] width 6 height 6
radio input "true"
click at [261, 190] on button "SUBMIT" at bounding box center [260, 186] width 52 height 12
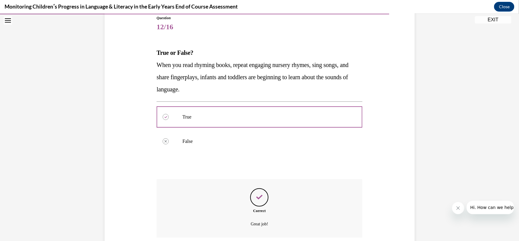
scroll to position [119, 0]
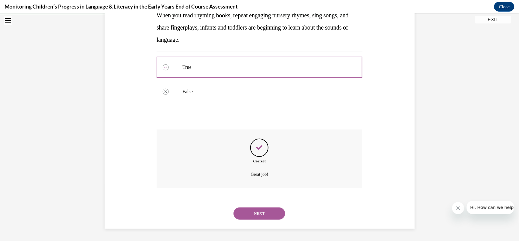
click at [260, 213] on button "NEXT" at bounding box center [260, 213] width 52 height 12
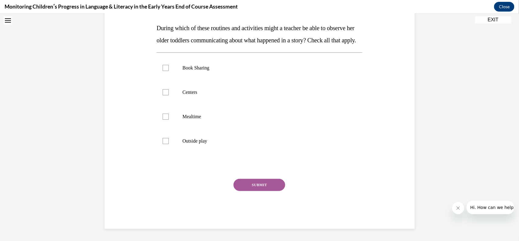
scroll to position [0, 0]
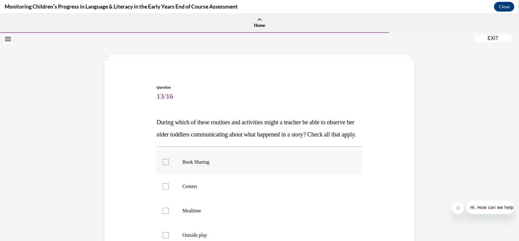
click at [168, 165] on div at bounding box center [166, 162] width 6 height 6
click at [168, 165] on input "Book Sharing" at bounding box center [166, 162] width 6 height 6
checkbox input "true"
click at [167, 194] on label "Centers" at bounding box center [260, 186] width 206 height 24
click at [167, 189] on input "Centers" at bounding box center [166, 186] width 6 height 6
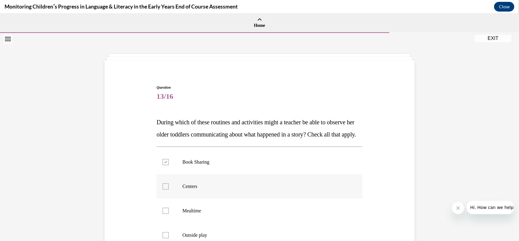
checkbox input "true"
click at [166, 213] on div at bounding box center [166, 210] width 6 height 6
click at [166, 213] on input "Mealtime" at bounding box center [166, 210] width 6 height 6
checkbox input "true"
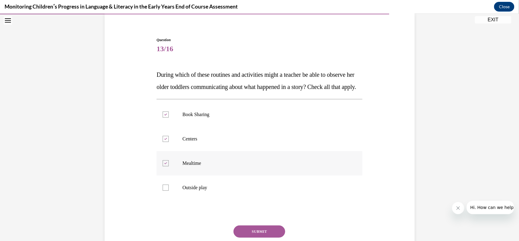
scroll to position [60, 0]
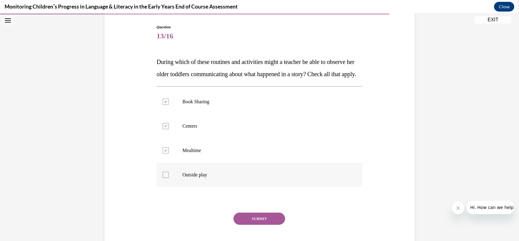
click at [167, 177] on div at bounding box center [166, 174] width 6 height 6
click at [167, 177] on input "Outside play" at bounding box center [166, 174] width 6 height 6
checkbox input "true"
click at [248, 224] on button "SUBMIT" at bounding box center [260, 218] width 52 height 12
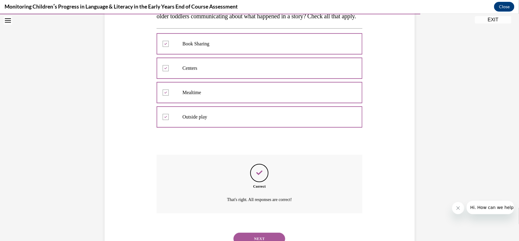
scroll to position [155, 0]
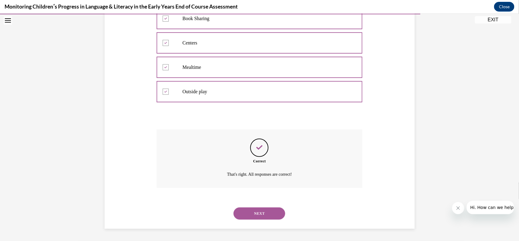
click at [266, 211] on button "NEXT" at bounding box center [260, 213] width 52 height 12
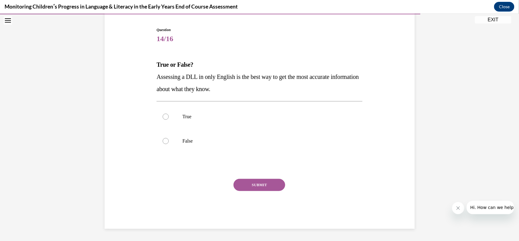
scroll to position [19, 0]
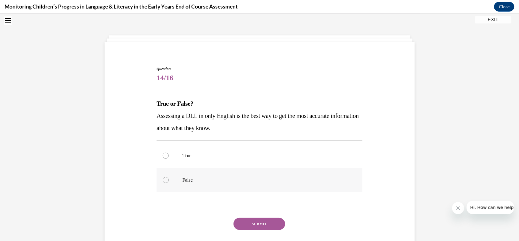
click at [166, 182] on div at bounding box center [166, 179] width 6 height 6
click at [166, 182] on input "False" at bounding box center [166, 179] width 6 height 6
radio input "true"
click at [254, 224] on button "SUBMIT" at bounding box center [260, 223] width 52 height 12
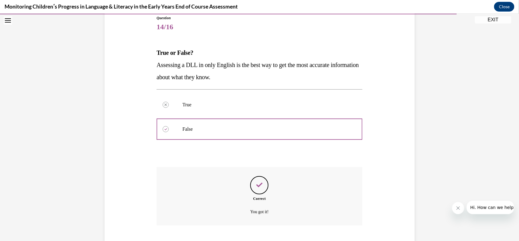
scroll to position [107, 0]
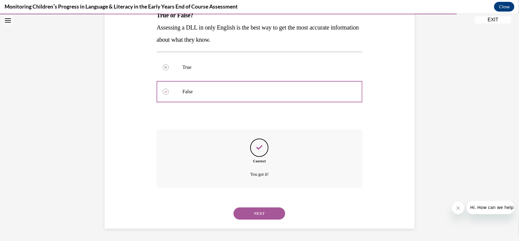
click at [263, 214] on button "NEXT" at bounding box center [260, 213] width 52 height 12
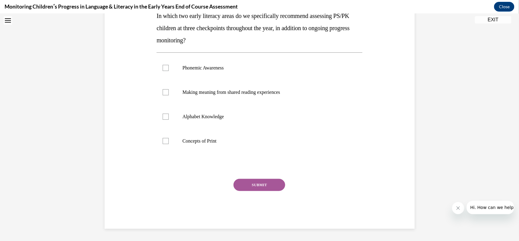
scroll to position [0, 0]
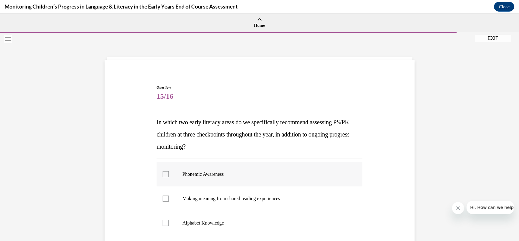
click at [164, 176] on div at bounding box center [166, 174] width 6 height 6
click at [164, 176] on input "Phonemic Awareness" at bounding box center [166, 174] width 6 height 6
checkbox input "true"
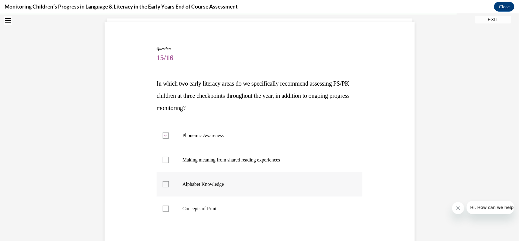
scroll to position [71, 0]
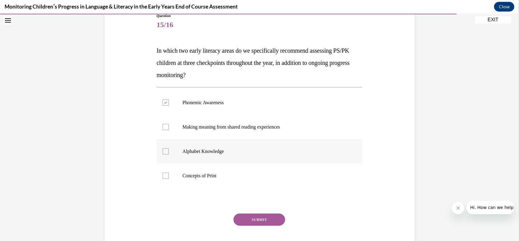
click at [168, 152] on div at bounding box center [166, 151] width 6 height 6
click at [168, 152] on input "Alphabet Knowledge" at bounding box center [166, 151] width 6 height 6
checkbox input "true"
click at [253, 217] on button "SUBMIT" at bounding box center [260, 219] width 52 height 12
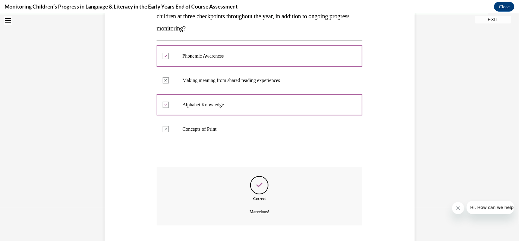
scroll to position [155, 0]
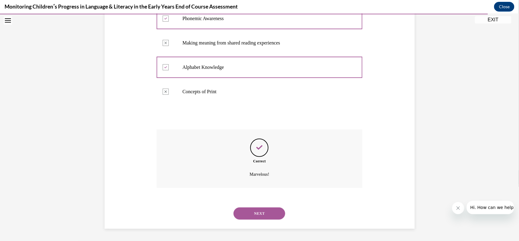
click at [265, 213] on button "NEXT" at bounding box center [260, 213] width 52 height 12
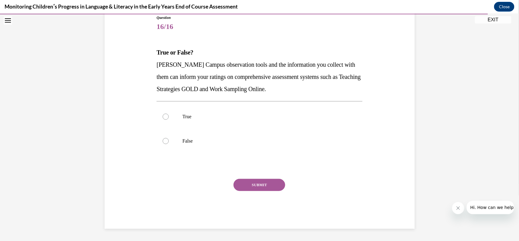
scroll to position [68, 0]
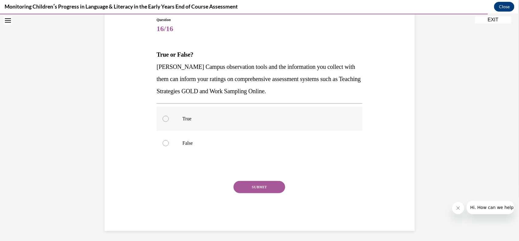
click at [159, 118] on label "True" at bounding box center [260, 118] width 206 height 24
click at [163, 118] on input "True" at bounding box center [166, 118] width 6 height 6
radio input "true"
click at [249, 186] on button "SUBMIT" at bounding box center [260, 186] width 52 height 12
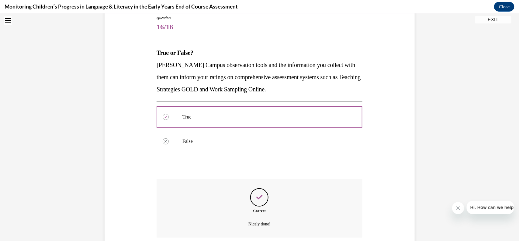
scroll to position [119, 0]
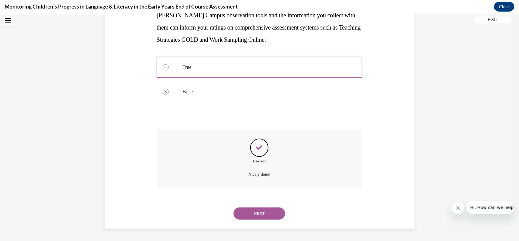
click at [263, 213] on button "NEXT" at bounding box center [260, 213] width 52 height 12
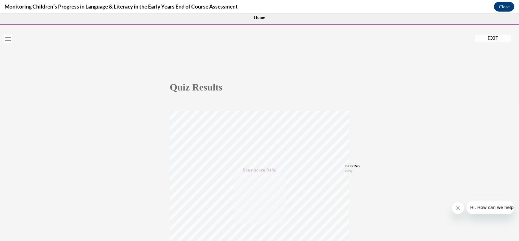
scroll to position [0, 0]
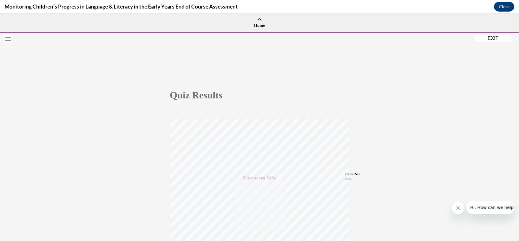
click at [490, 40] on button "EXIT" at bounding box center [493, 37] width 37 height 7
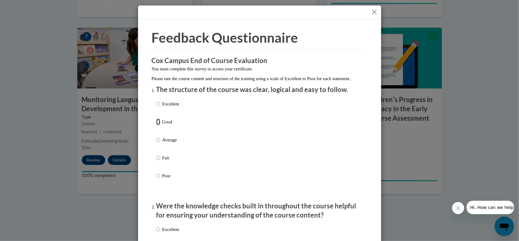
click at [158, 125] on input "Good" at bounding box center [158, 121] width 4 height 7
radio input "true"
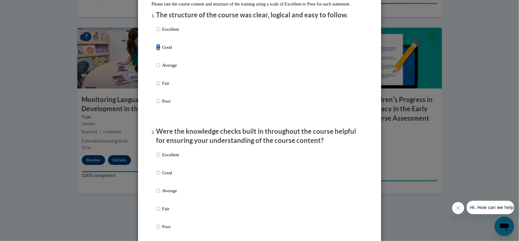
scroll to position [80, 0]
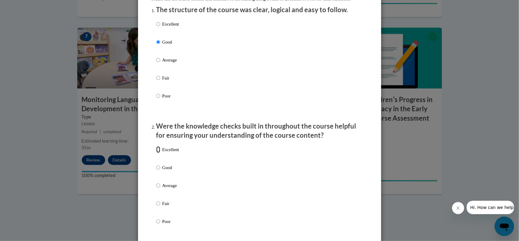
click at [157, 153] on input "Excellent" at bounding box center [158, 149] width 4 height 7
radio input "true"
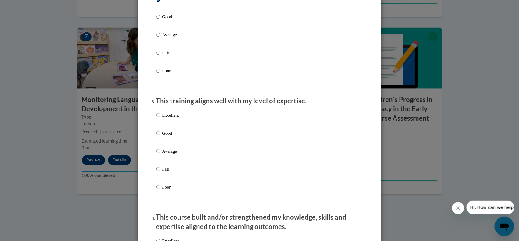
scroll to position [233, 0]
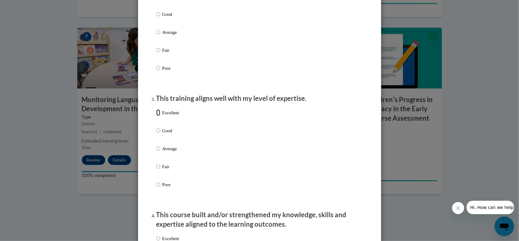
click at [159, 116] on input "Excellent" at bounding box center [158, 112] width 4 height 7
radio input "true"
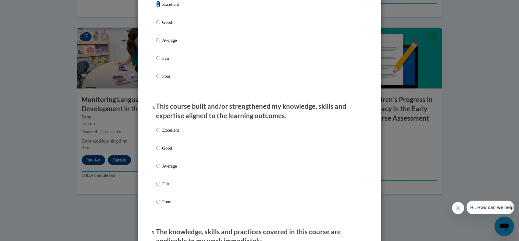
scroll to position [346, 0]
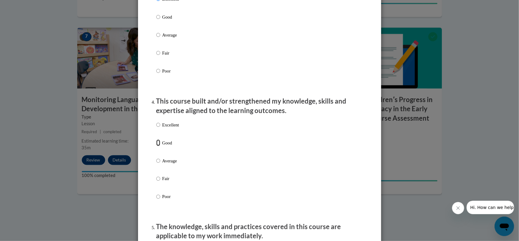
click at [159, 146] on input "Good" at bounding box center [158, 142] width 4 height 7
radio input "true"
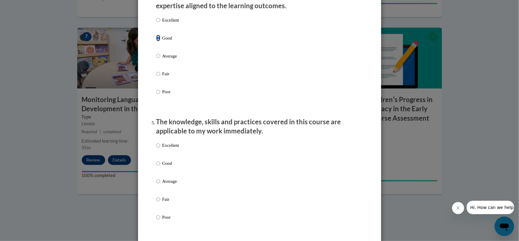
scroll to position [450, 0]
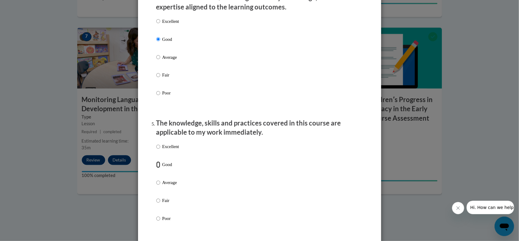
click at [159, 168] on input "Good" at bounding box center [158, 164] width 4 height 7
radio input "true"
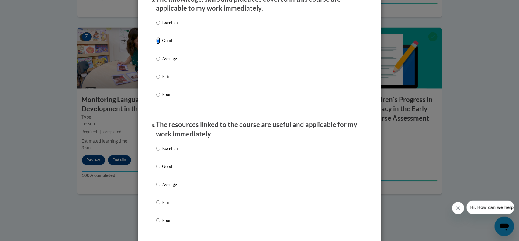
scroll to position [577, 0]
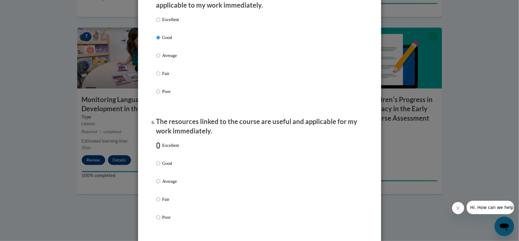
click at [160, 148] on input "Excellent" at bounding box center [158, 145] width 4 height 7
radio input "true"
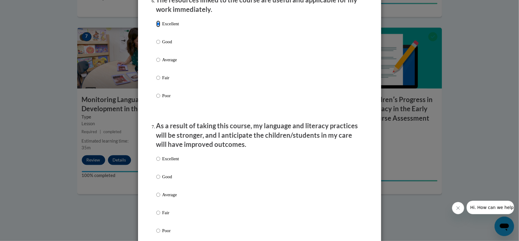
scroll to position [706, 0]
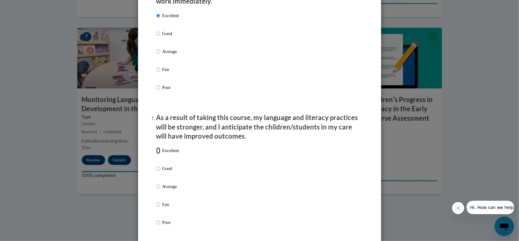
click at [160, 154] on input "Excellent" at bounding box center [158, 150] width 4 height 7
radio input "true"
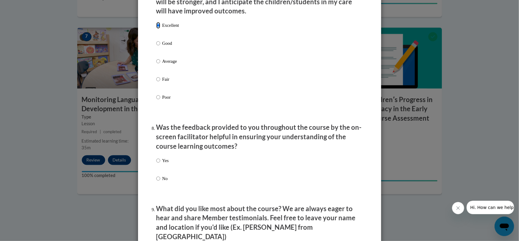
scroll to position [837, 0]
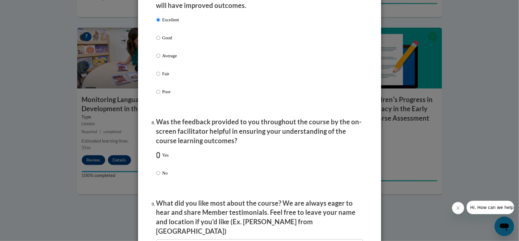
click at [159, 158] on input "Yes" at bounding box center [158, 155] width 4 height 7
radio input "true"
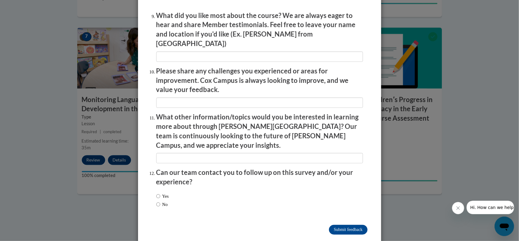
scroll to position [1025, 0]
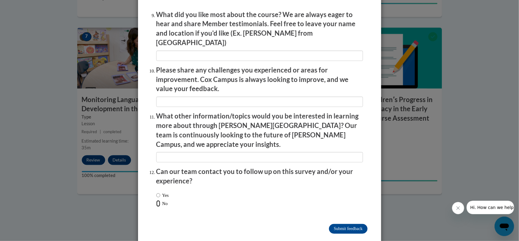
click at [159, 200] on input "No" at bounding box center [158, 203] width 4 height 7
radio input "true"
click at [354, 224] on input "Submit feedback" at bounding box center [348, 229] width 38 height 10
